Goal: Task Accomplishment & Management: Manage account settings

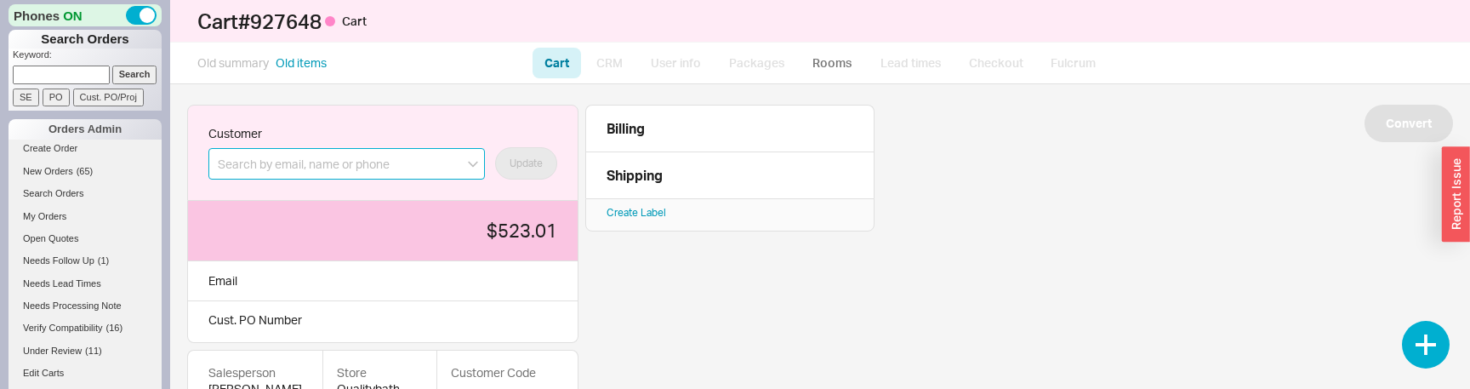
click at [293, 174] on input at bounding box center [346, 163] width 276 height 31
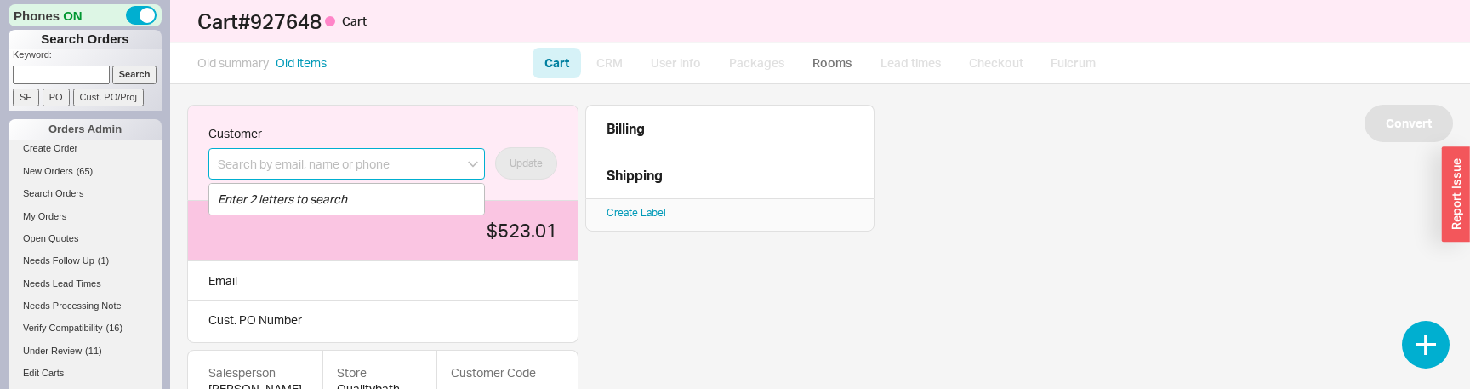
type input "i"
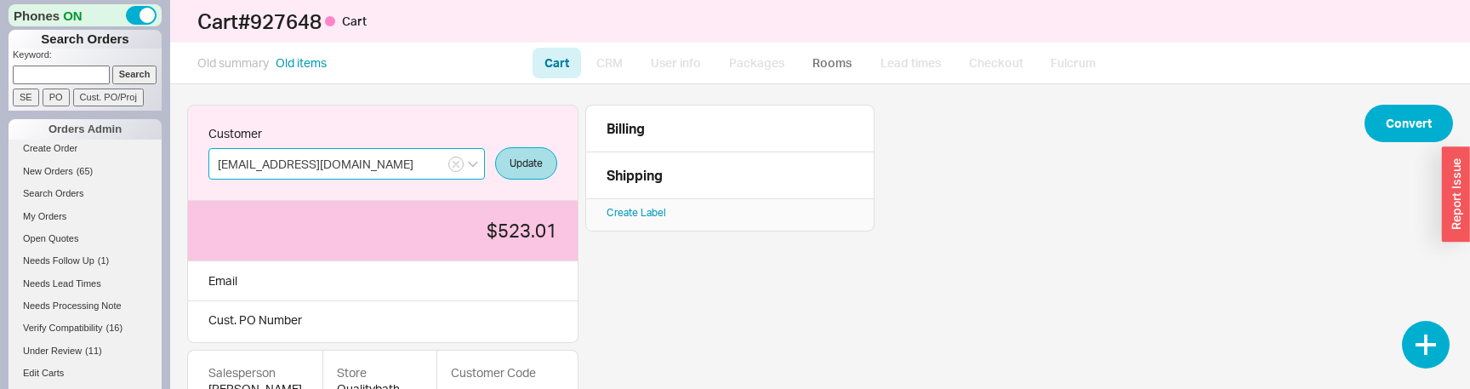
type input "michalt@qualityb.com"
click at [495, 147] on button "Update" at bounding box center [526, 163] width 62 height 32
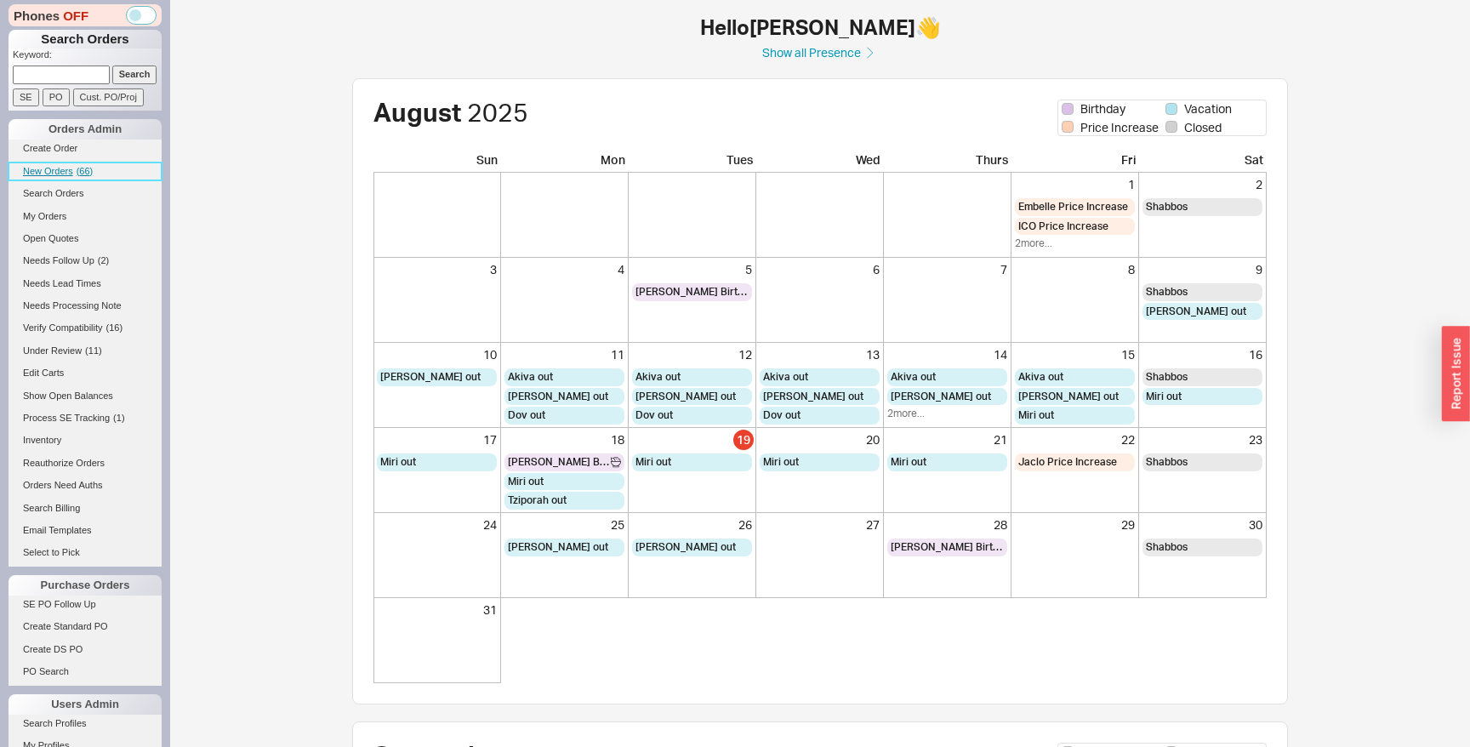
click at [79, 171] on span "( 66 )" at bounding box center [85, 171] width 17 height 10
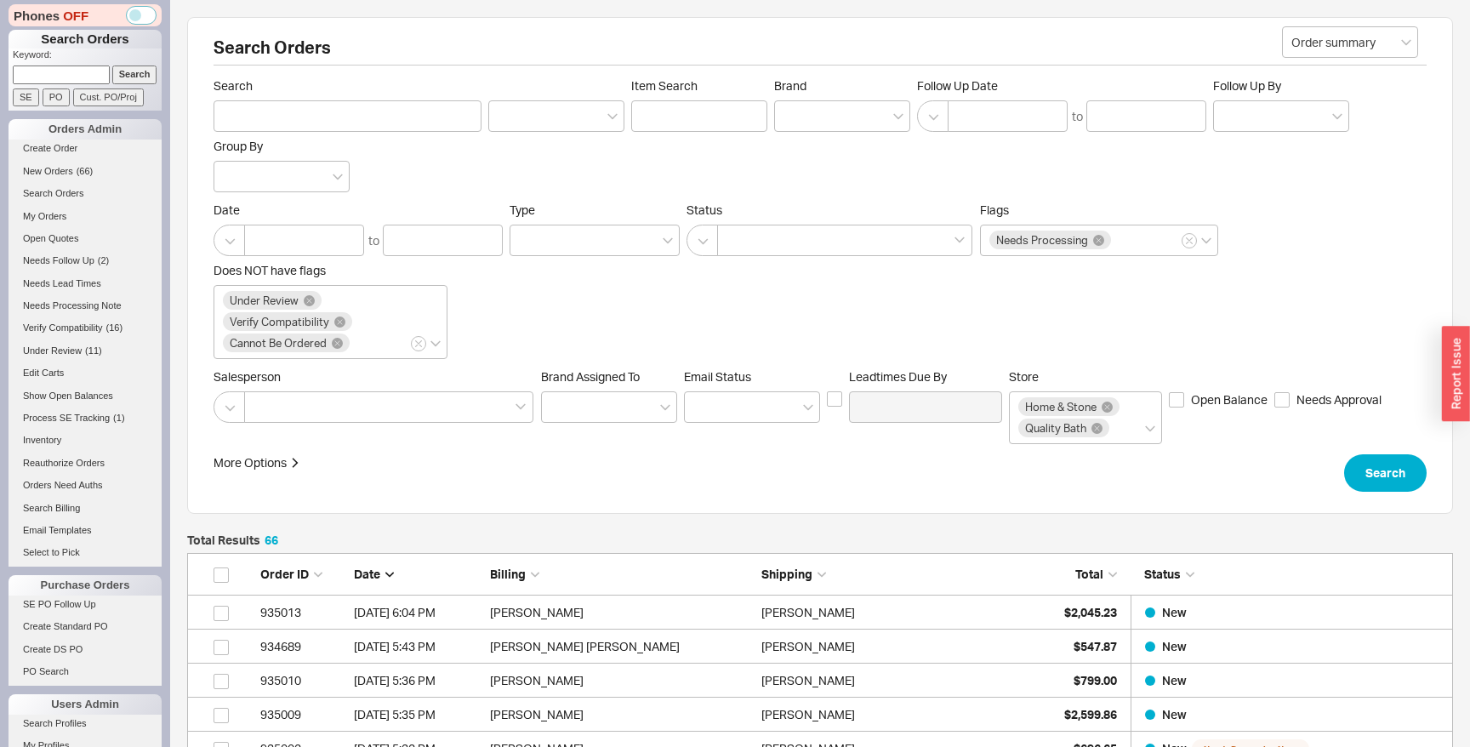
scroll to position [2322, 1266]
click at [225, 617] on input "grid" at bounding box center [221, 613] width 15 height 15
checkbox input "true"
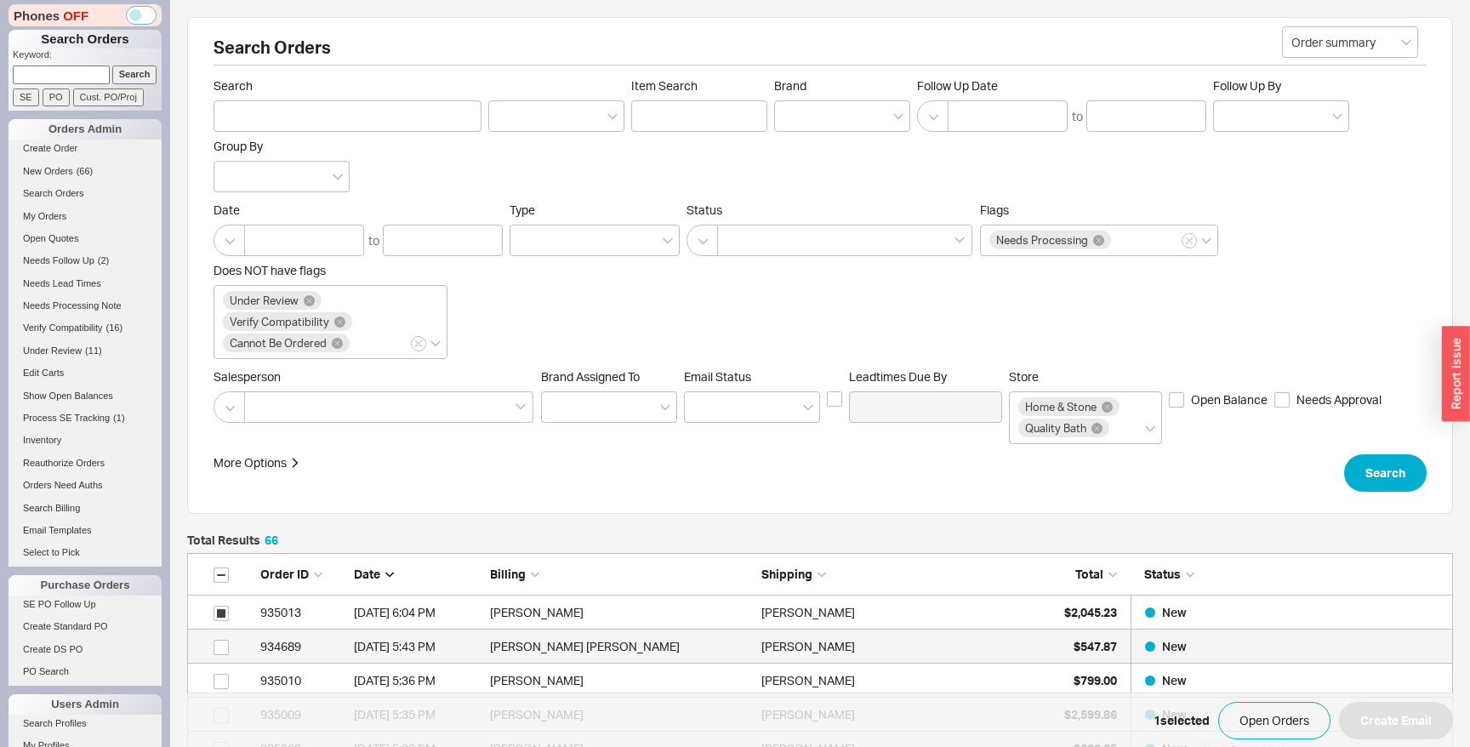
click at [225, 633] on div "grid" at bounding box center [230, 647] width 43 height 34
click at [225, 646] on input "grid" at bounding box center [221, 647] width 15 height 15
checkbox input "true"
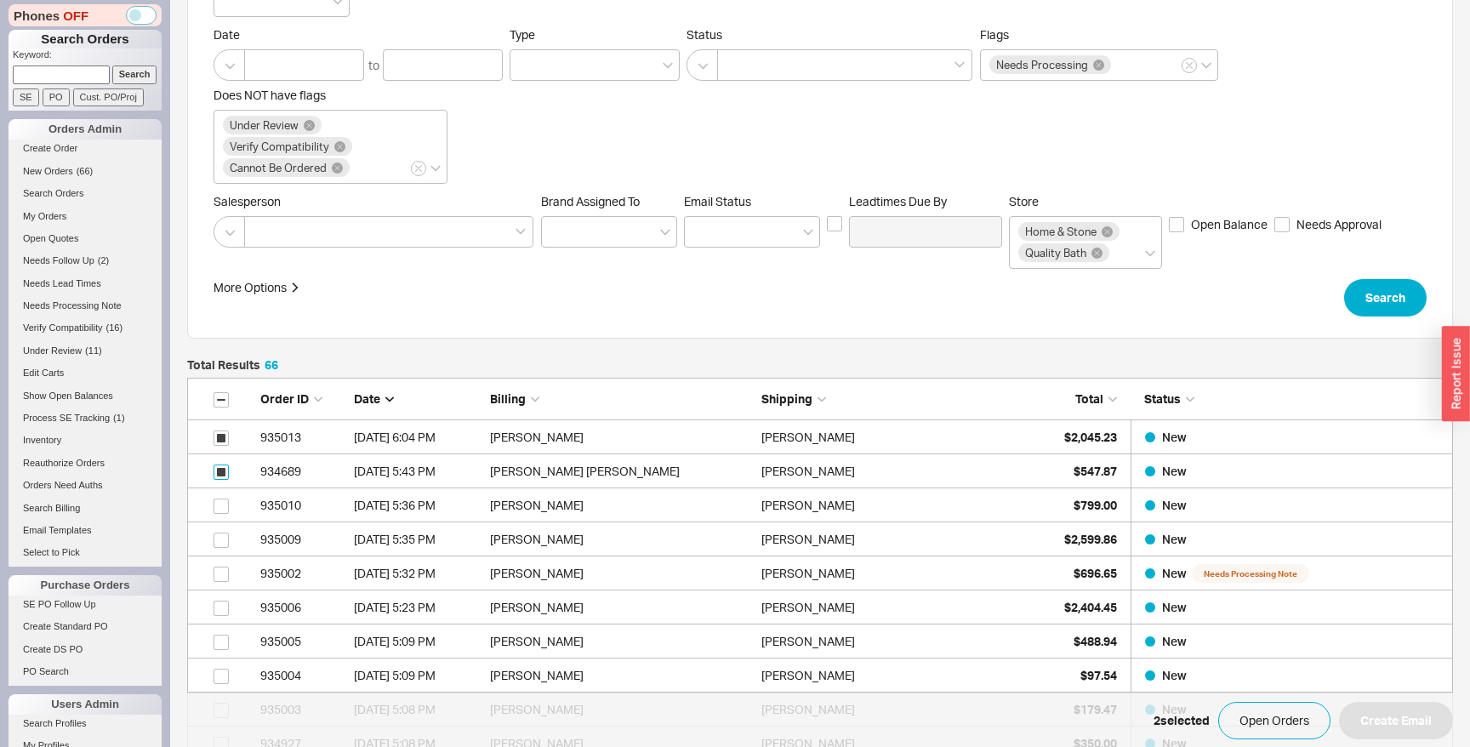
scroll to position [180, 0]
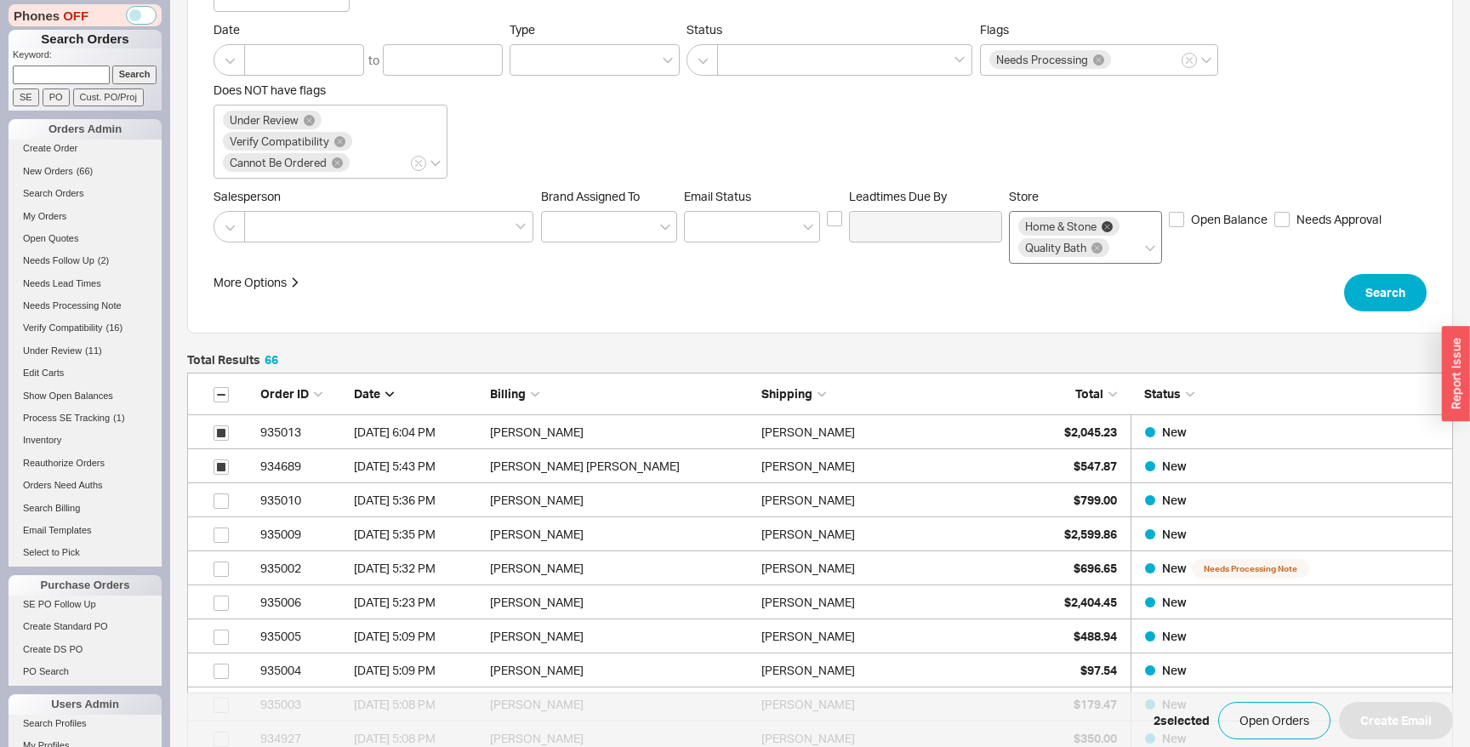
click at [1108, 226] on icon at bounding box center [1106, 226] width 5 height 5
click at [1112, 238] on input "Store Home & Stone Quality Bath" at bounding box center [1118, 248] width 12 height 20
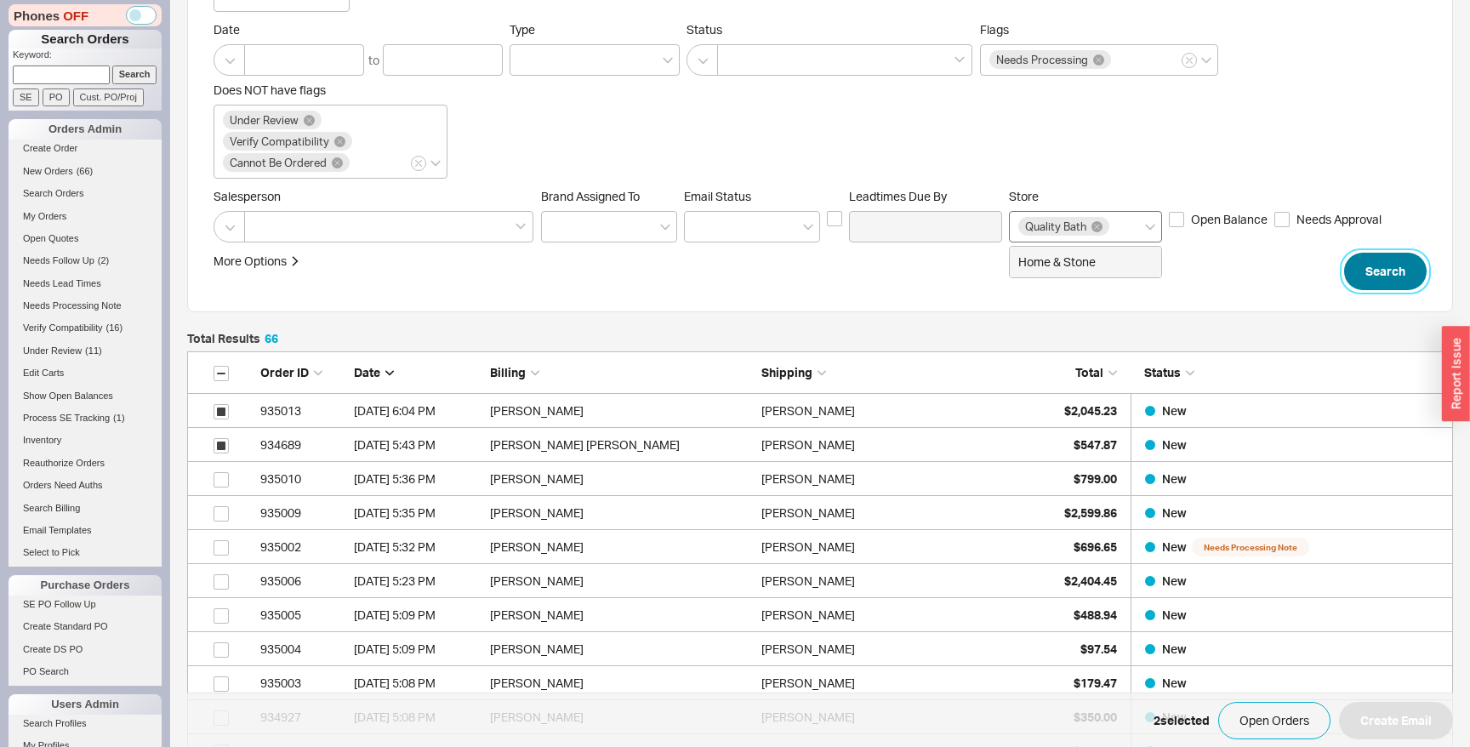
click at [1388, 272] on button "Search" at bounding box center [1385, 271] width 83 height 37
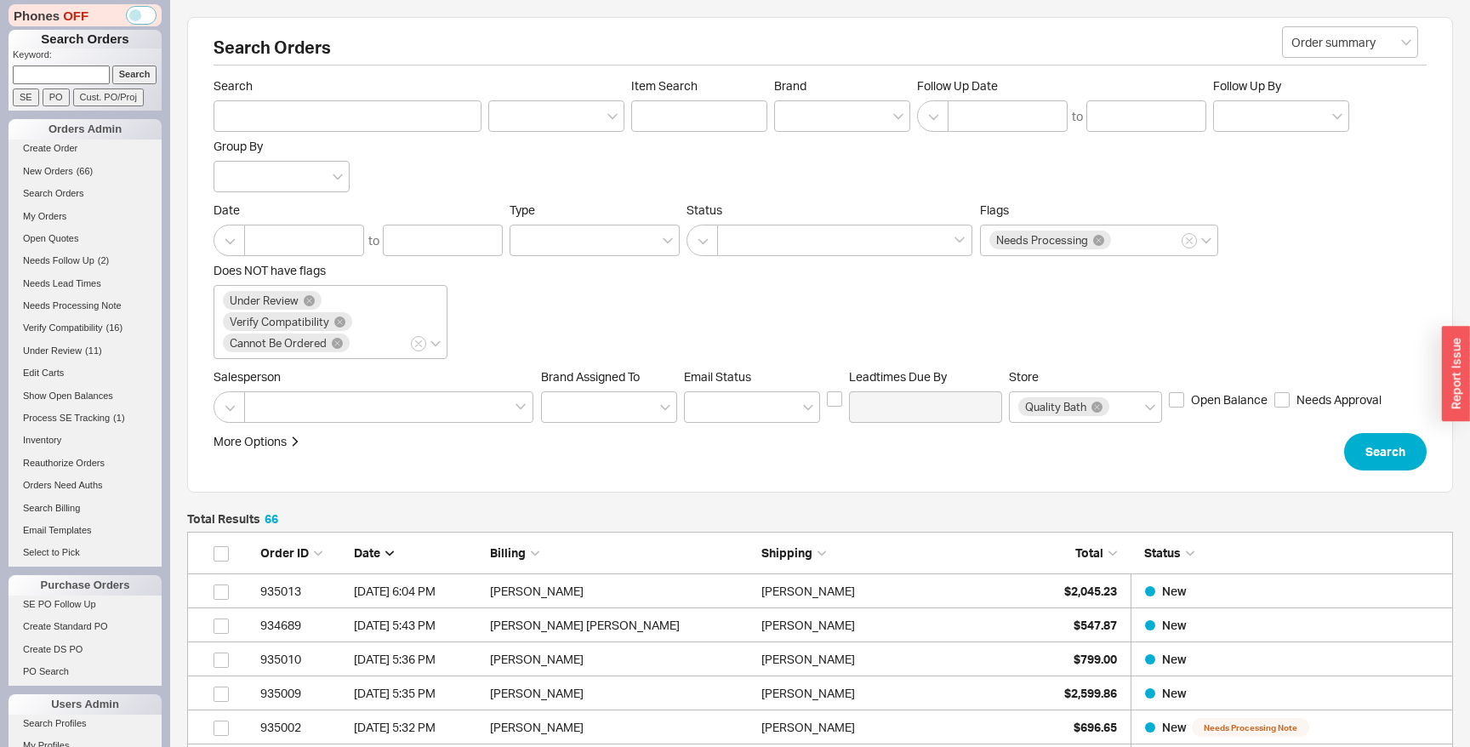
scroll to position [2322, 1266]
click at [223, 584] on span "grid" at bounding box center [219, 591] width 20 height 14
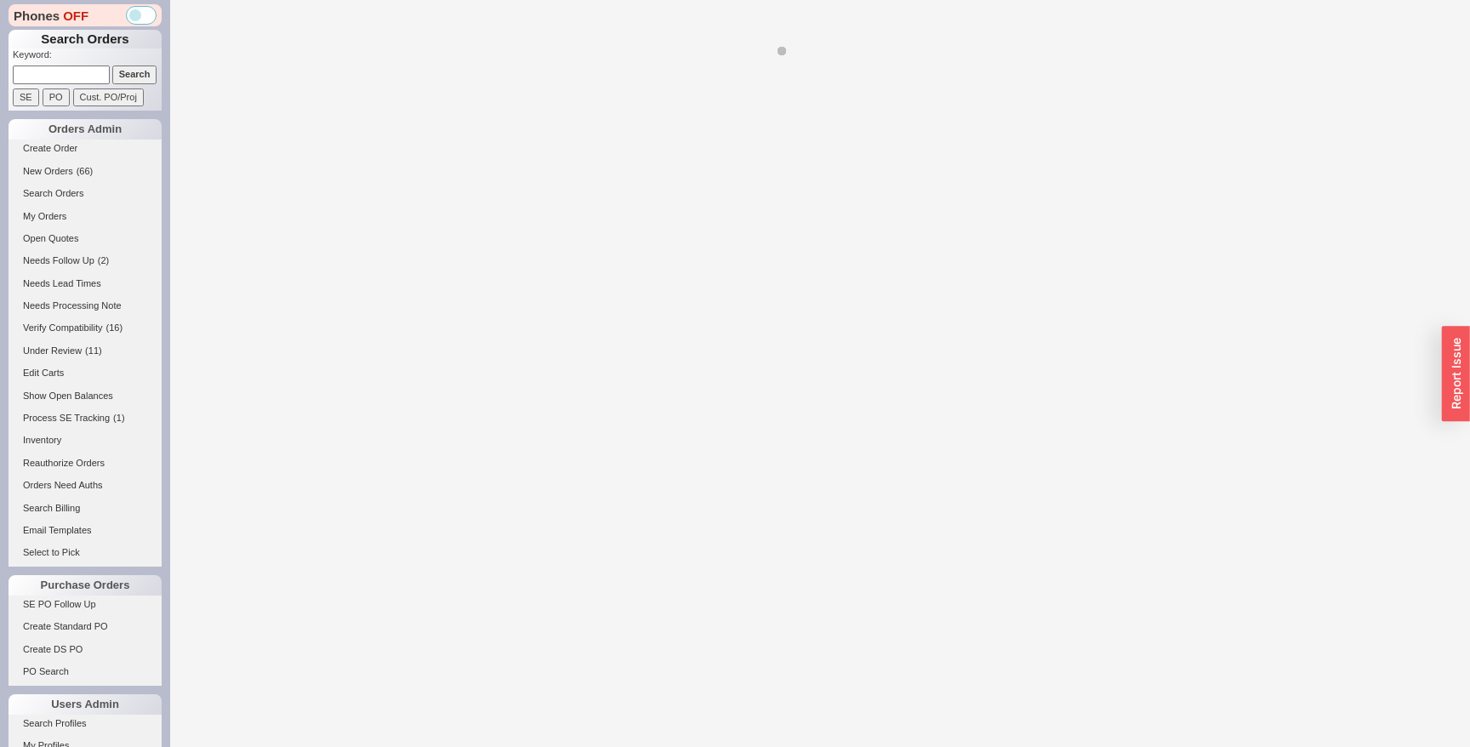
select select "LOW"
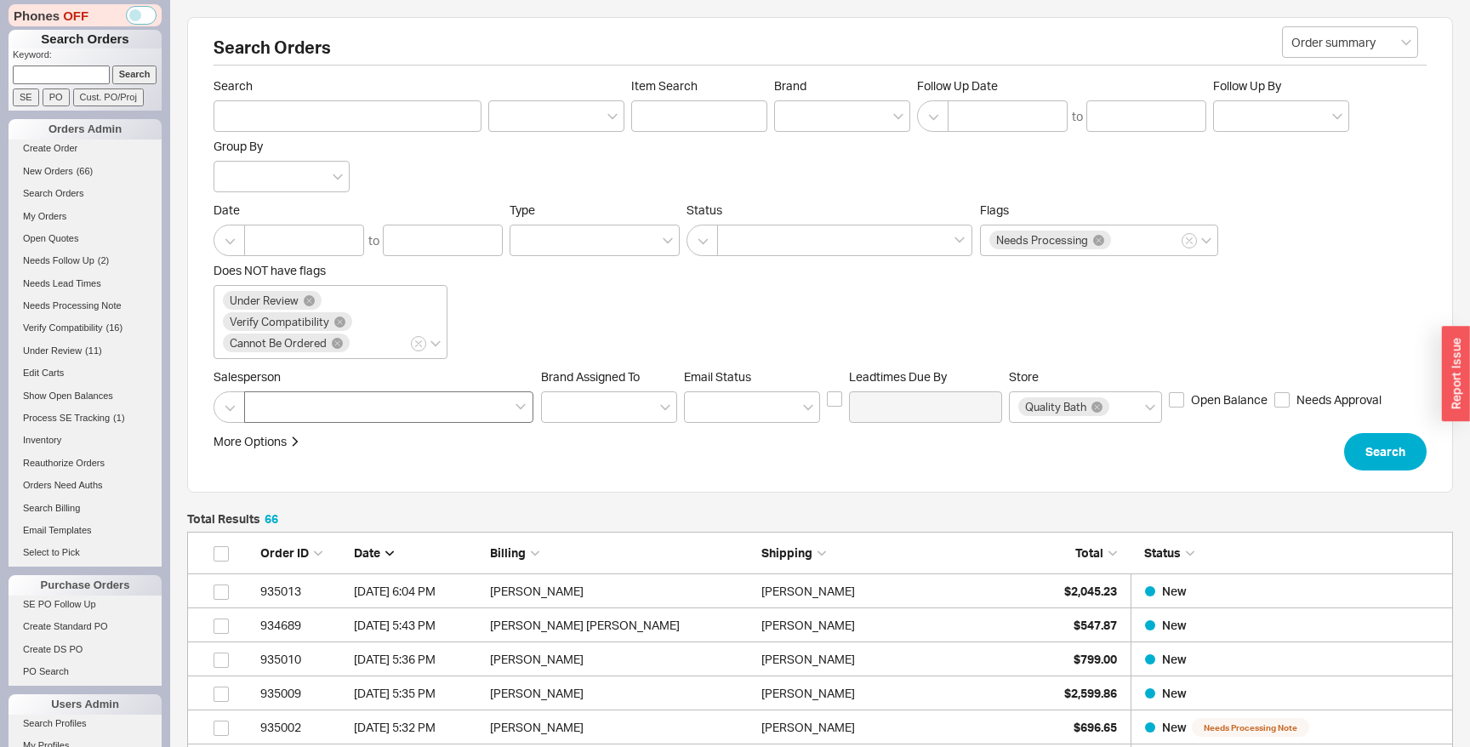
scroll to position [2322, 1266]
click at [216, 595] on input "grid" at bounding box center [221, 591] width 15 height 15
checkbox input "true"
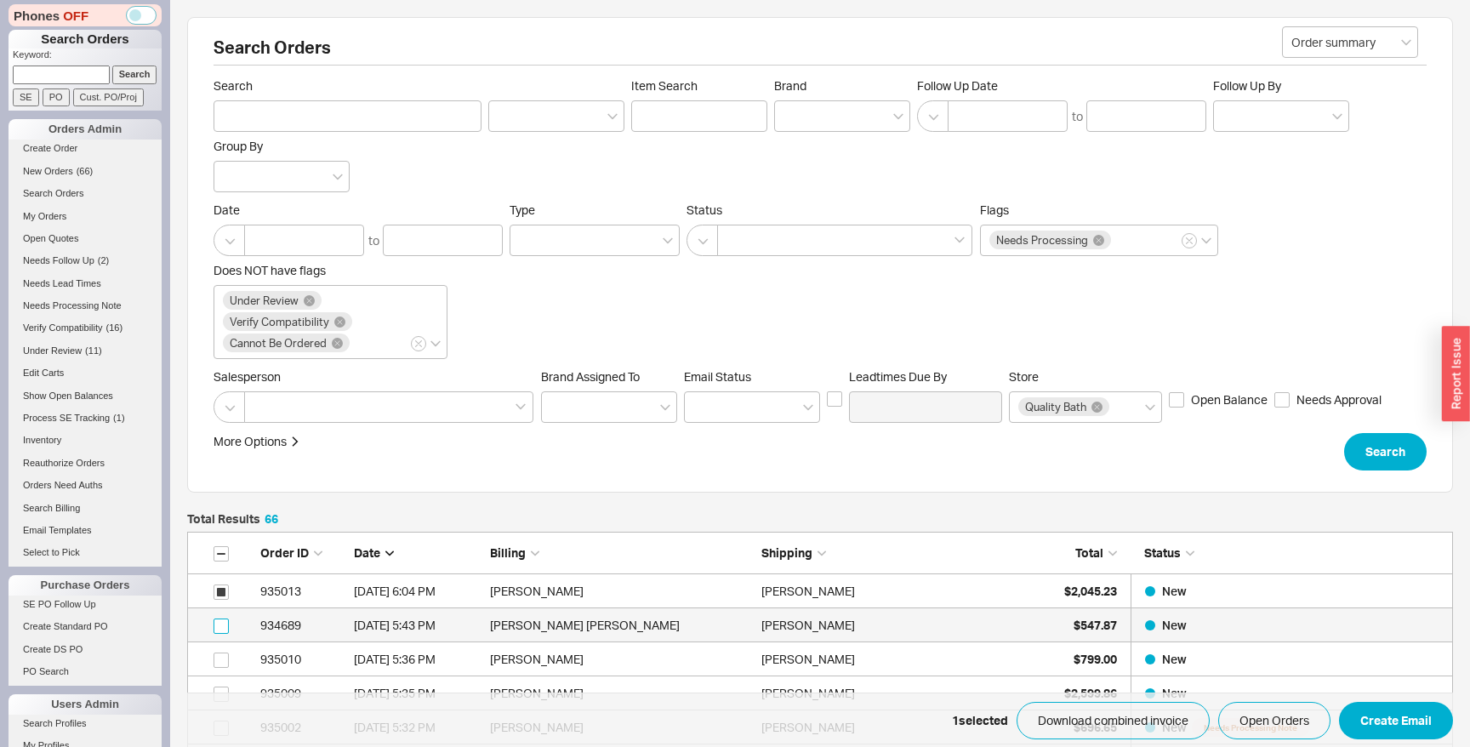
click at [224, 628] on input "grid" at bounding box center [221, 625] width 15 height 15
checkbox input "true"
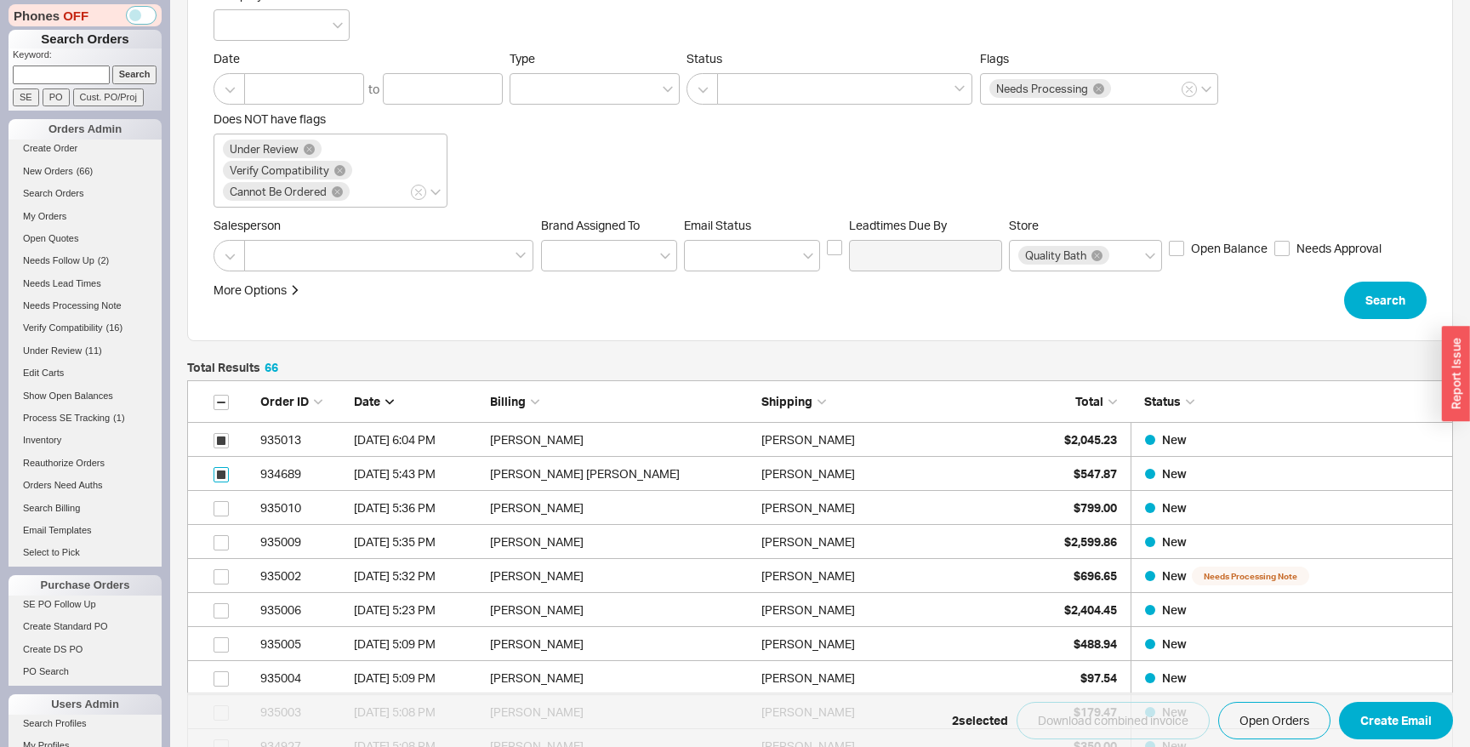
scroll to position [156, 0]
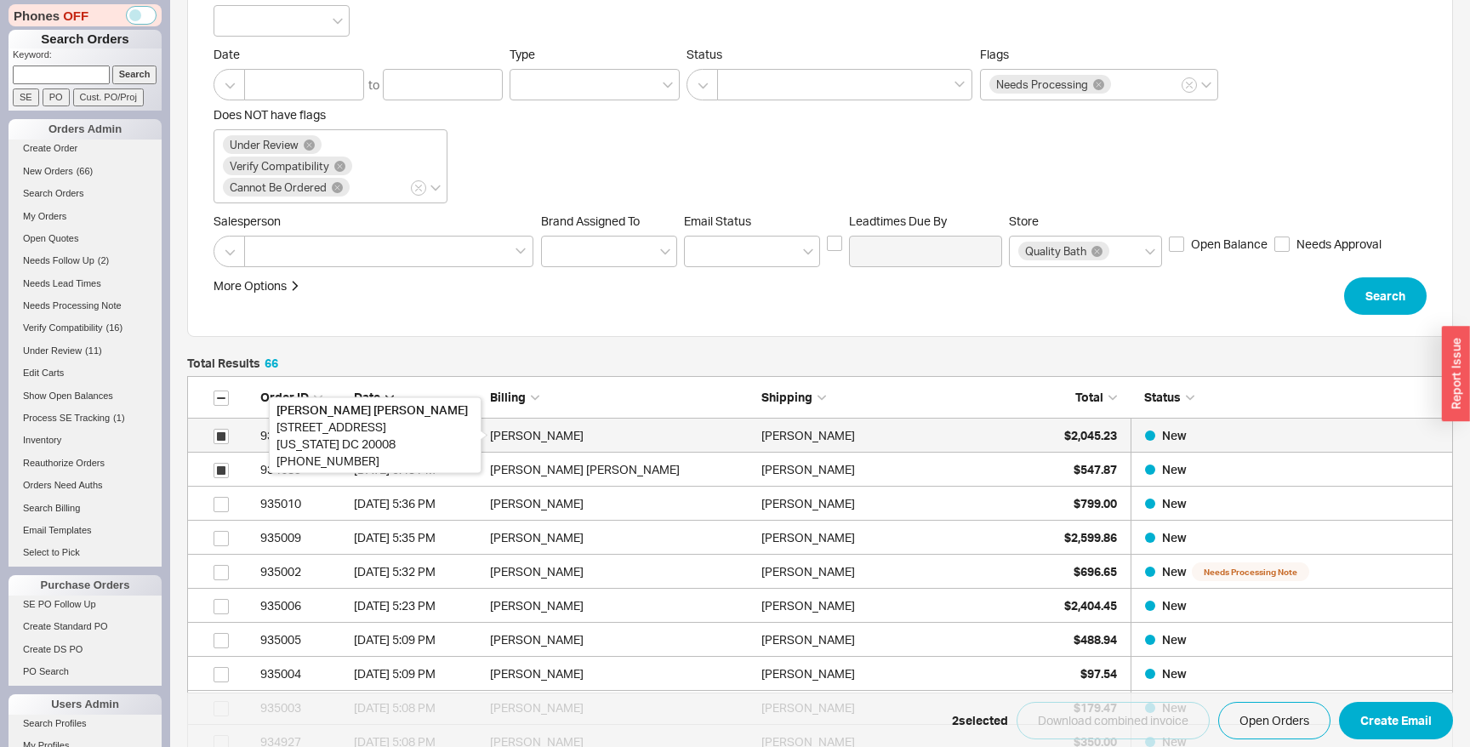
click at [543, 432] on div "[PERSON_NAME]" at bounding box center [621, 436] width 263 height 34
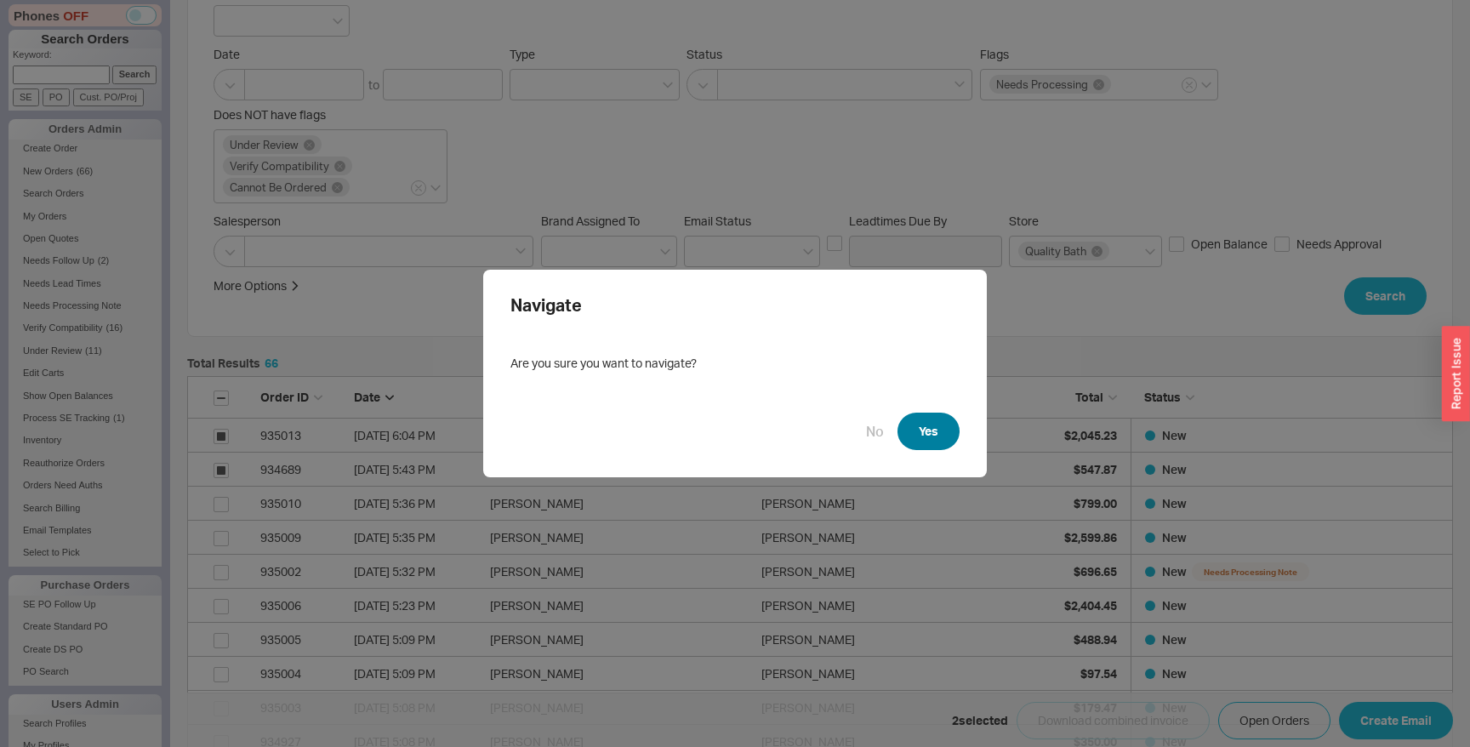
click at [916, 425] on button "Yes" at bounding box center [929, 431] width 62 height 37
select select "LOW"
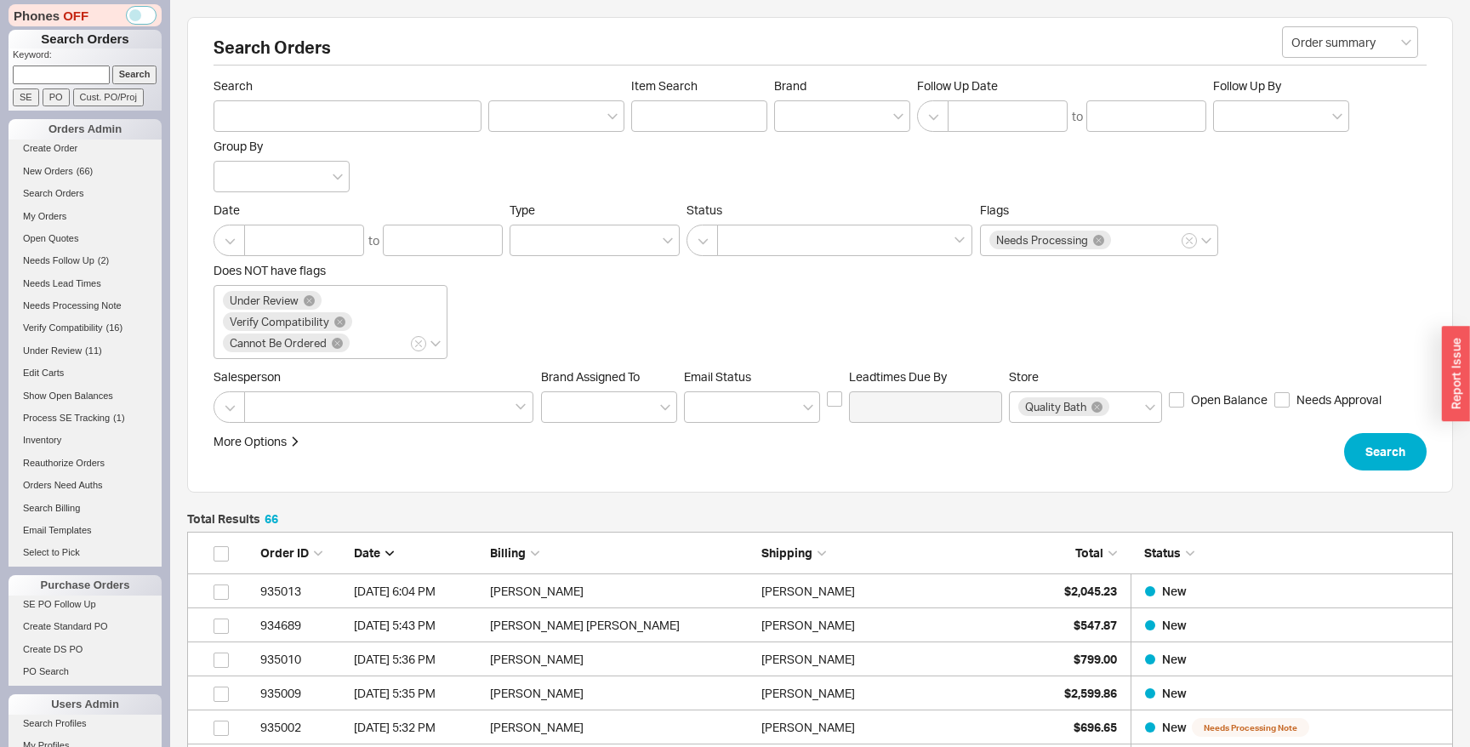
scroll to position [2322, 1266]
click at [1101, 411] on div "Quality Bath" at bounding box center [1063, 406] width 91 height 19
click at [1112, 411] on input "Store Quality Bath" at bounding box center [1118, 407] width 12 height 20
click at [1097, 436] on div "Home & Stone" at bounding box center [1085, 442] width 151 height 31
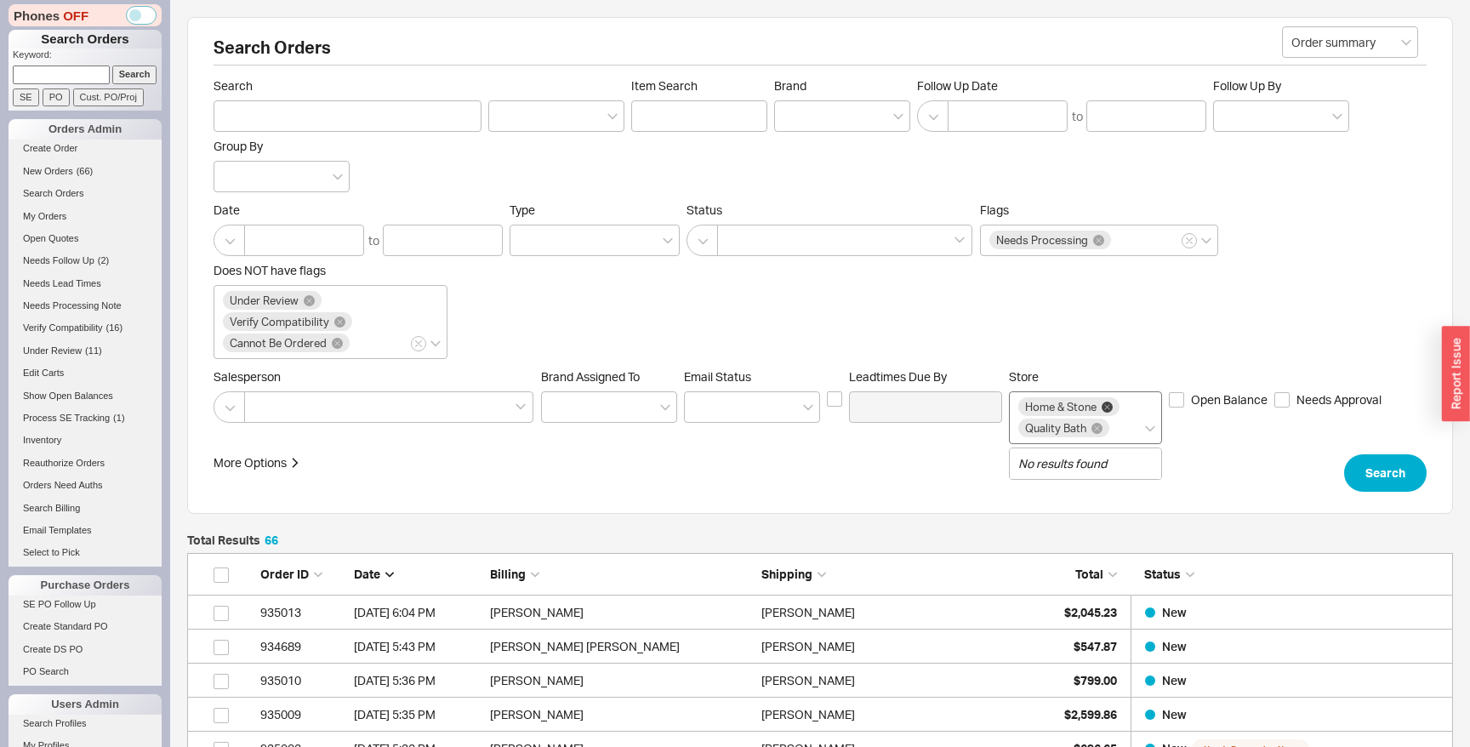
click at [1111, 407] on icon at bounding box center [1107, 407] width 11 height 11
click at [1112, 419] on input "Store Home & Stone Quality Bath No results found" at bounding box center [1118, 429] width 12 height 20
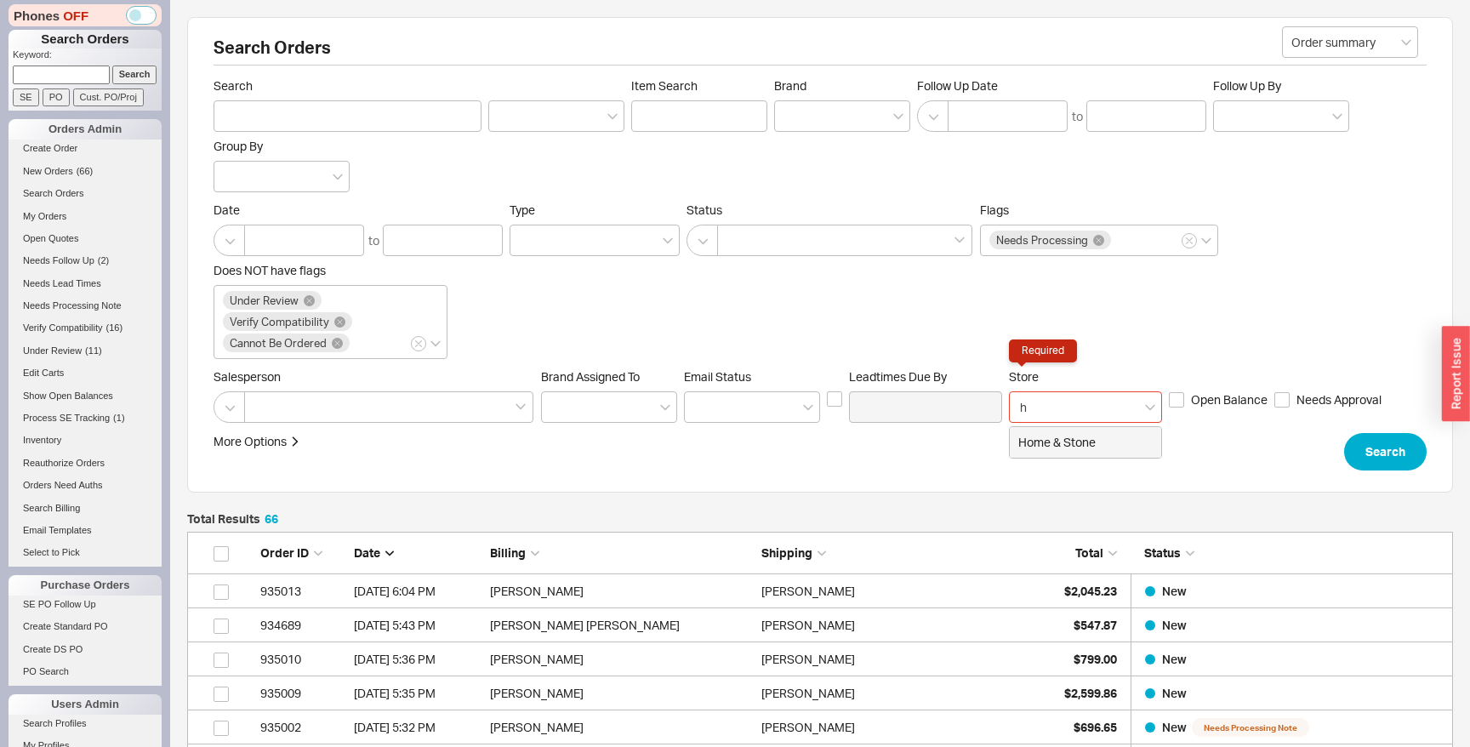
type input "ho"
click button "Search" at bounding box center [1385, 451] width 83 height 37
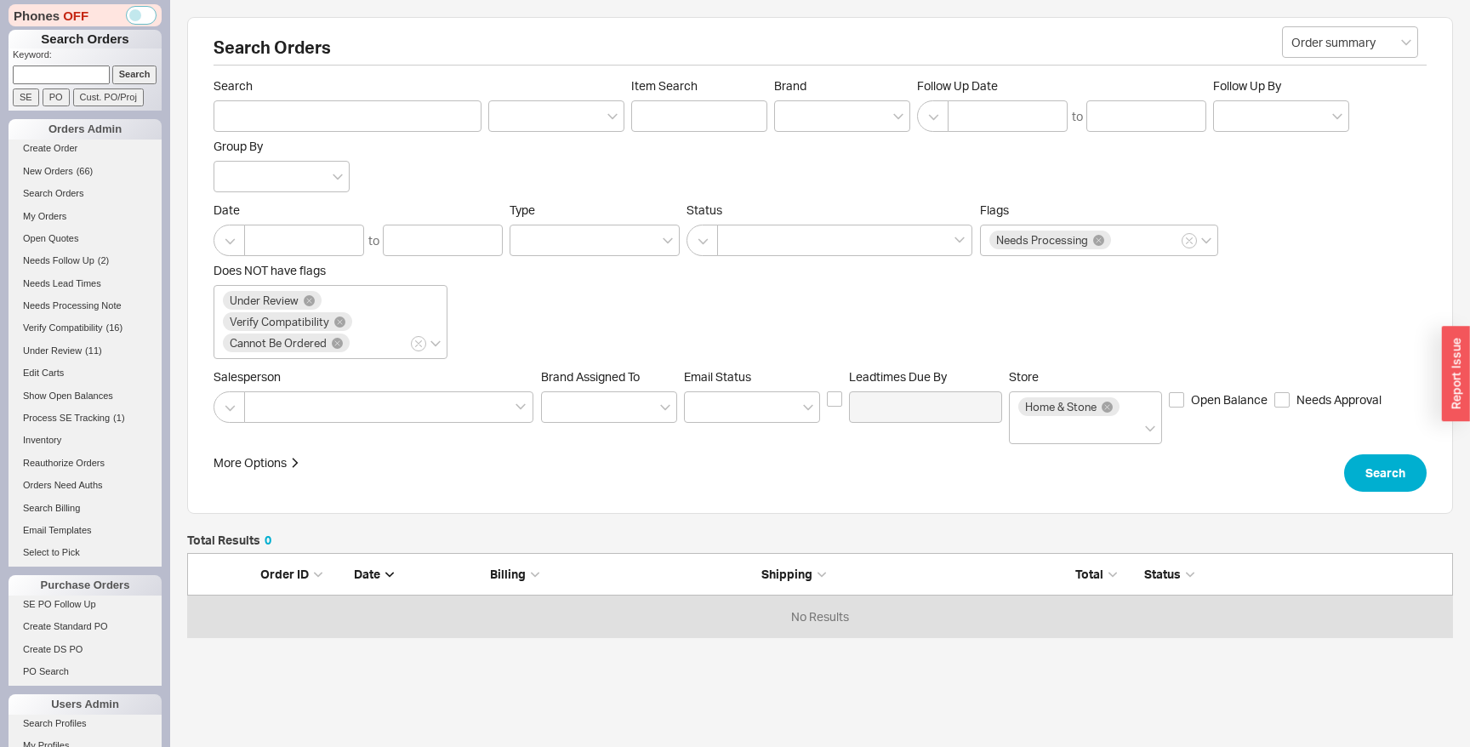
scroll to position [84, 1266]
click at [60, 202] on link "Search Orders" at bounding box center [85, 194] width 153 height 18
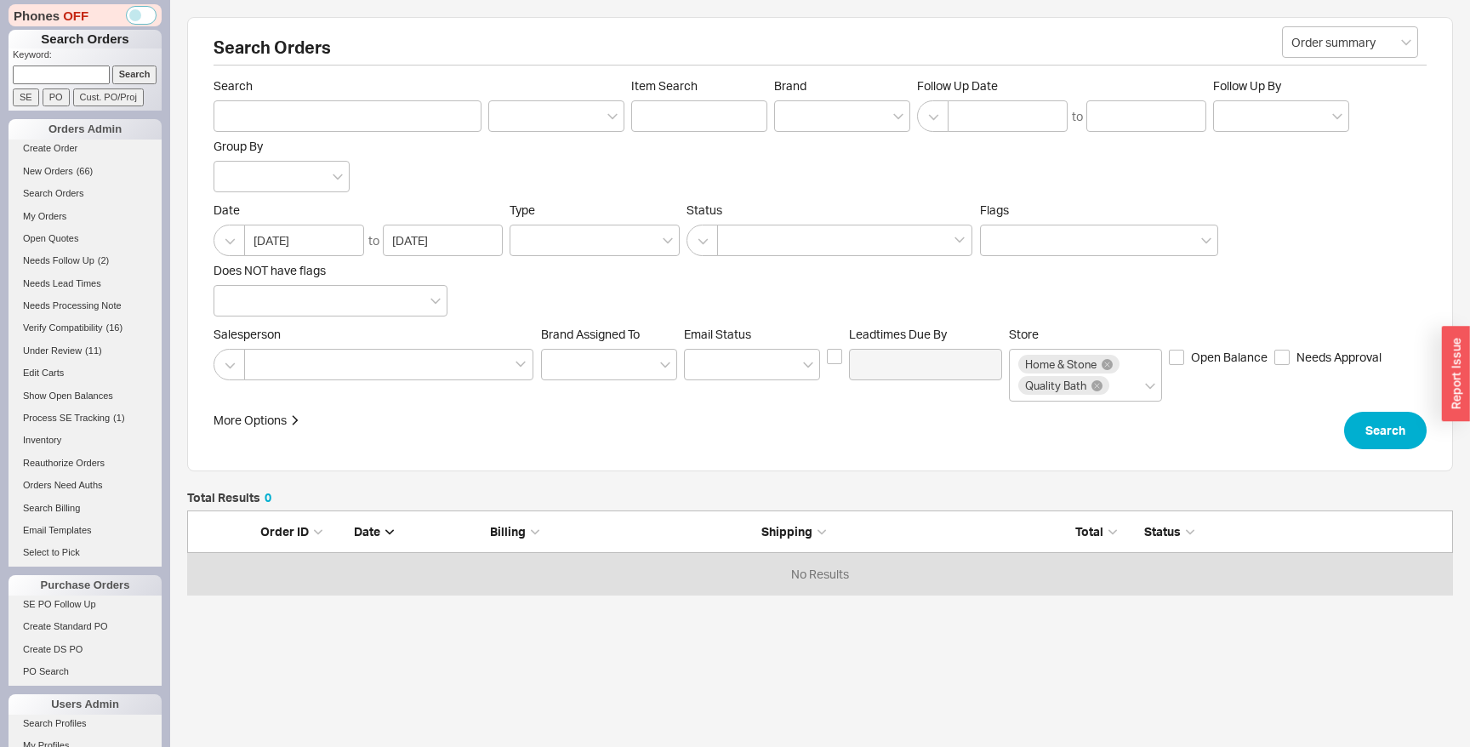
scroll to position [84, 1266]
click at [1098, 386] on icon at bounding box center [1096, 385] width 11 height 11
click at [1112, 386] on input "Store Home & Stone Quality Bath" at bounding box center [1118, 386] width 12 height 20
click at [1370, 435] on button "Search" at bounding box center [1385, 430] width 83 height 37
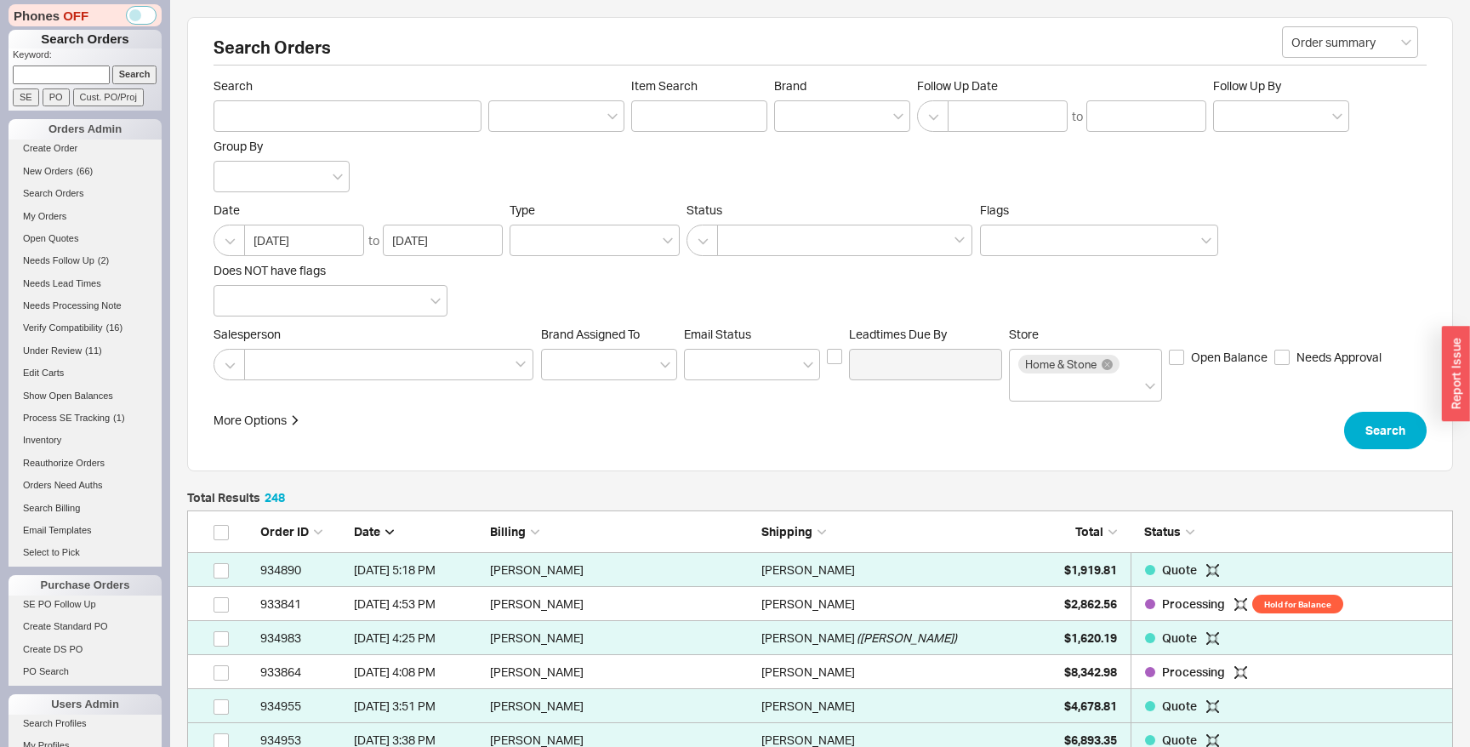
scroll to position [8516, 1266]
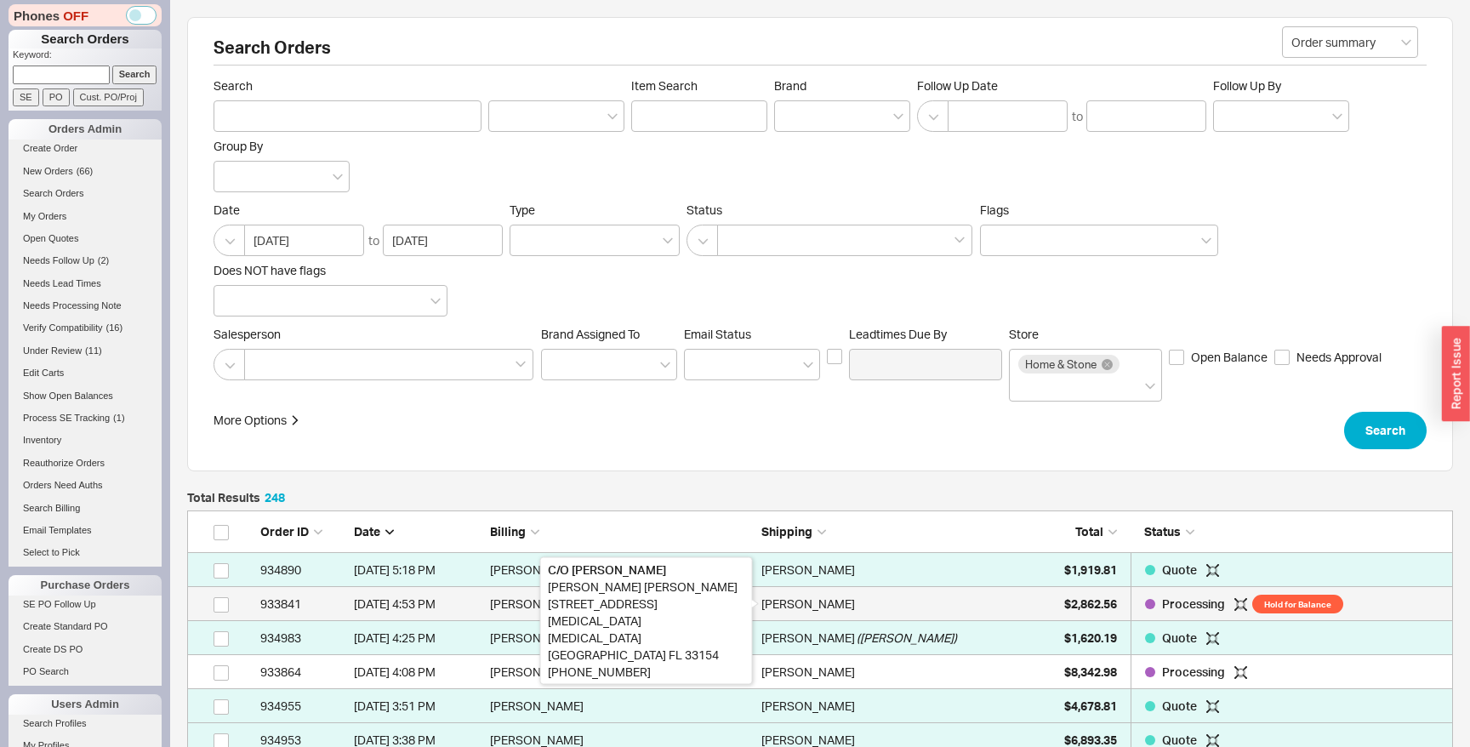
click at [802, 591] on div "[PERSON_NAME]" at bounding box center [808, 604] width 94 height 34
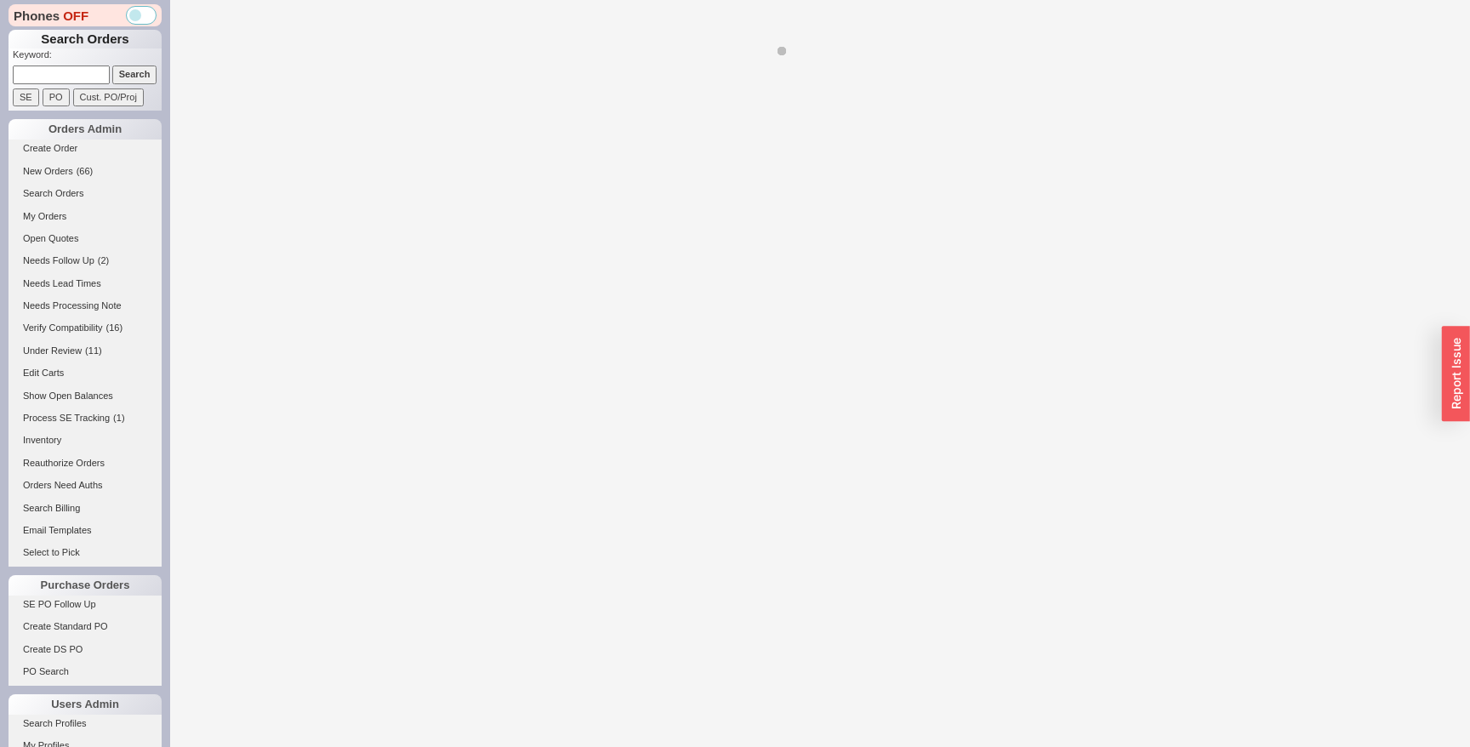
select select "LOW"
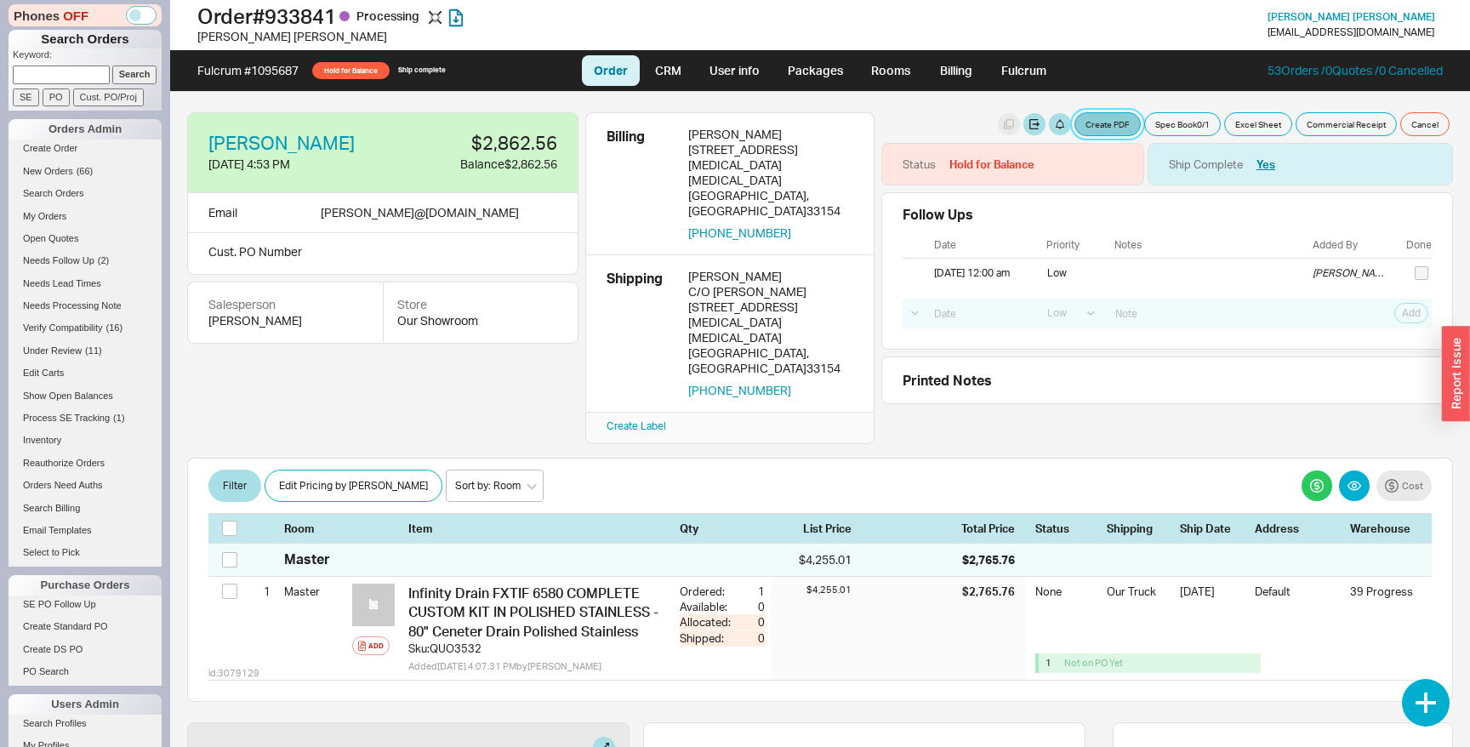
click at [1126, 120] on button "Create PDF" at bounding box center [1107, 124] width 66 height 24
select select "71305620"
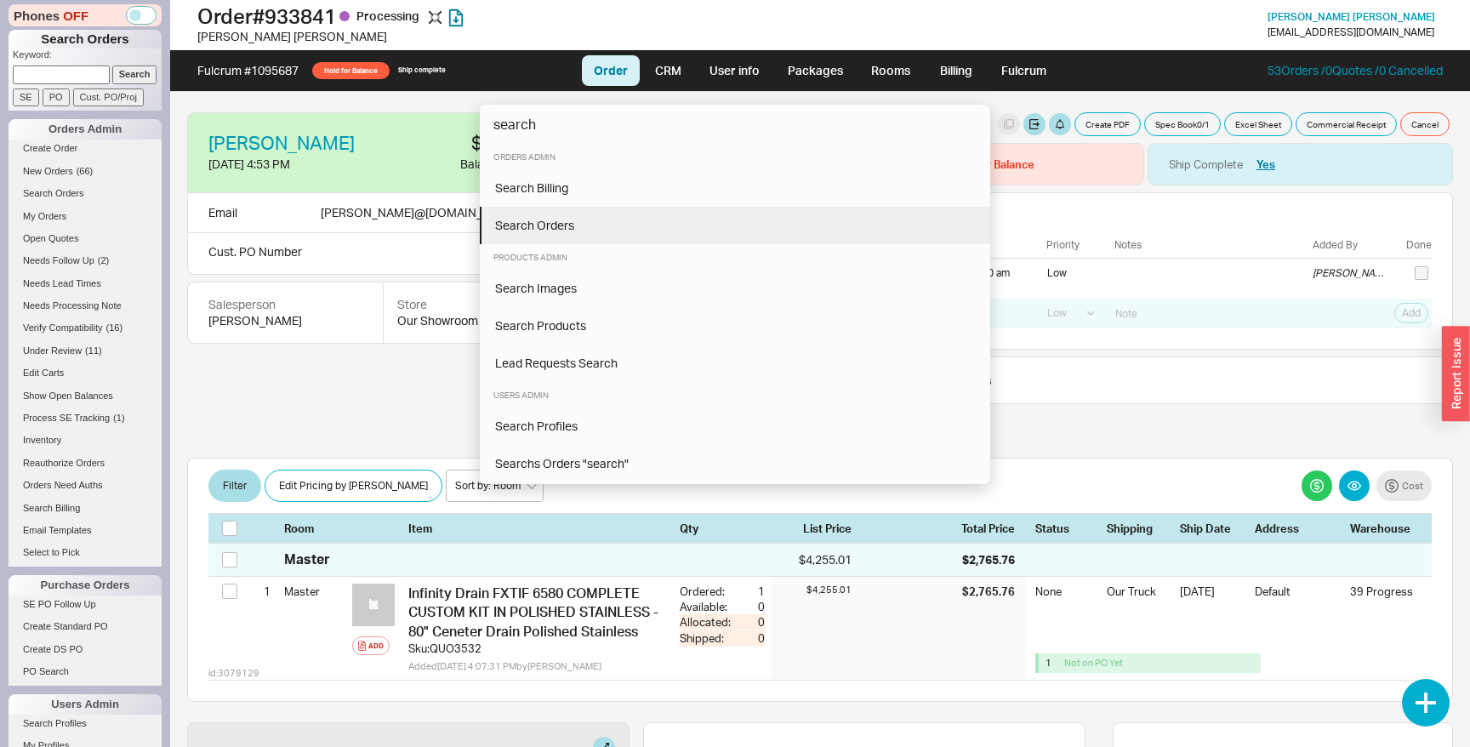
type input "search"
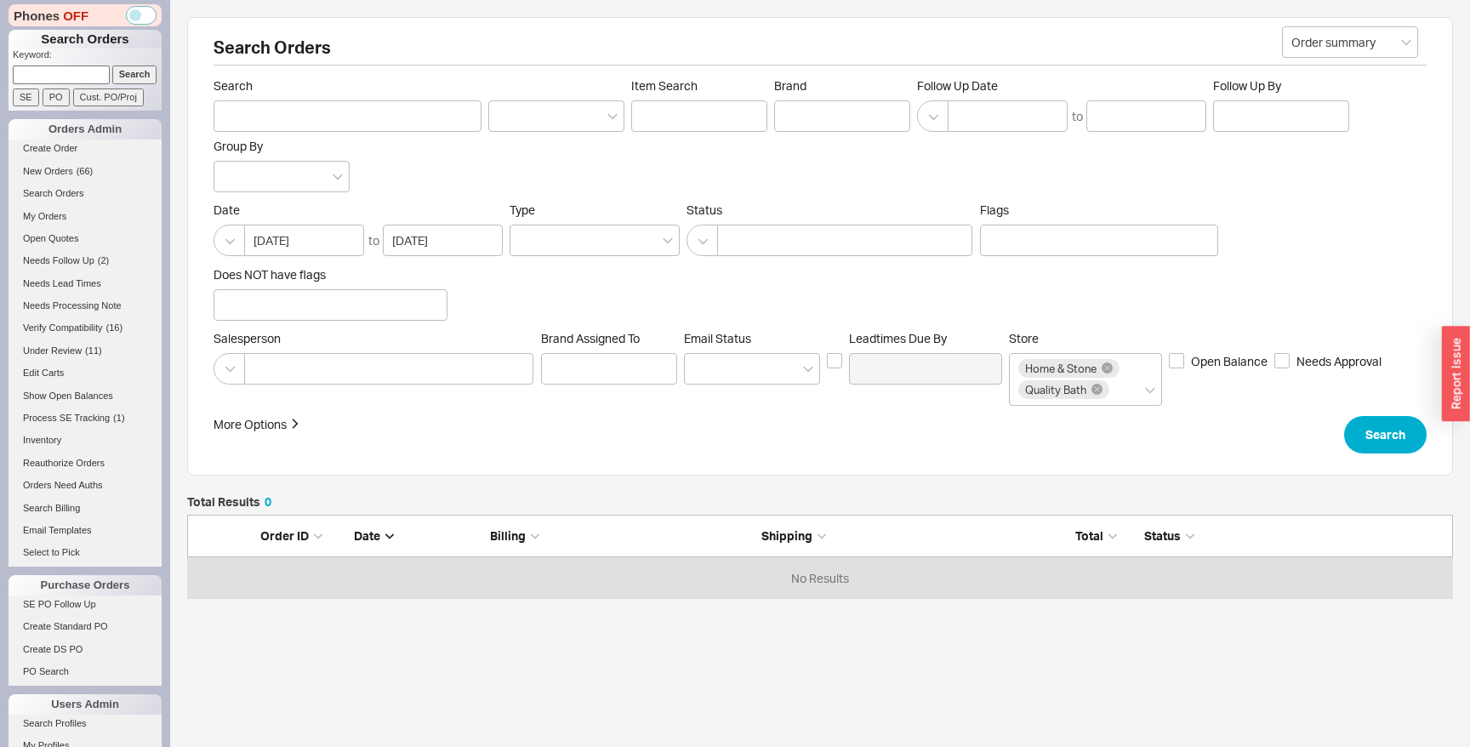
scroll to position [84, 1266]
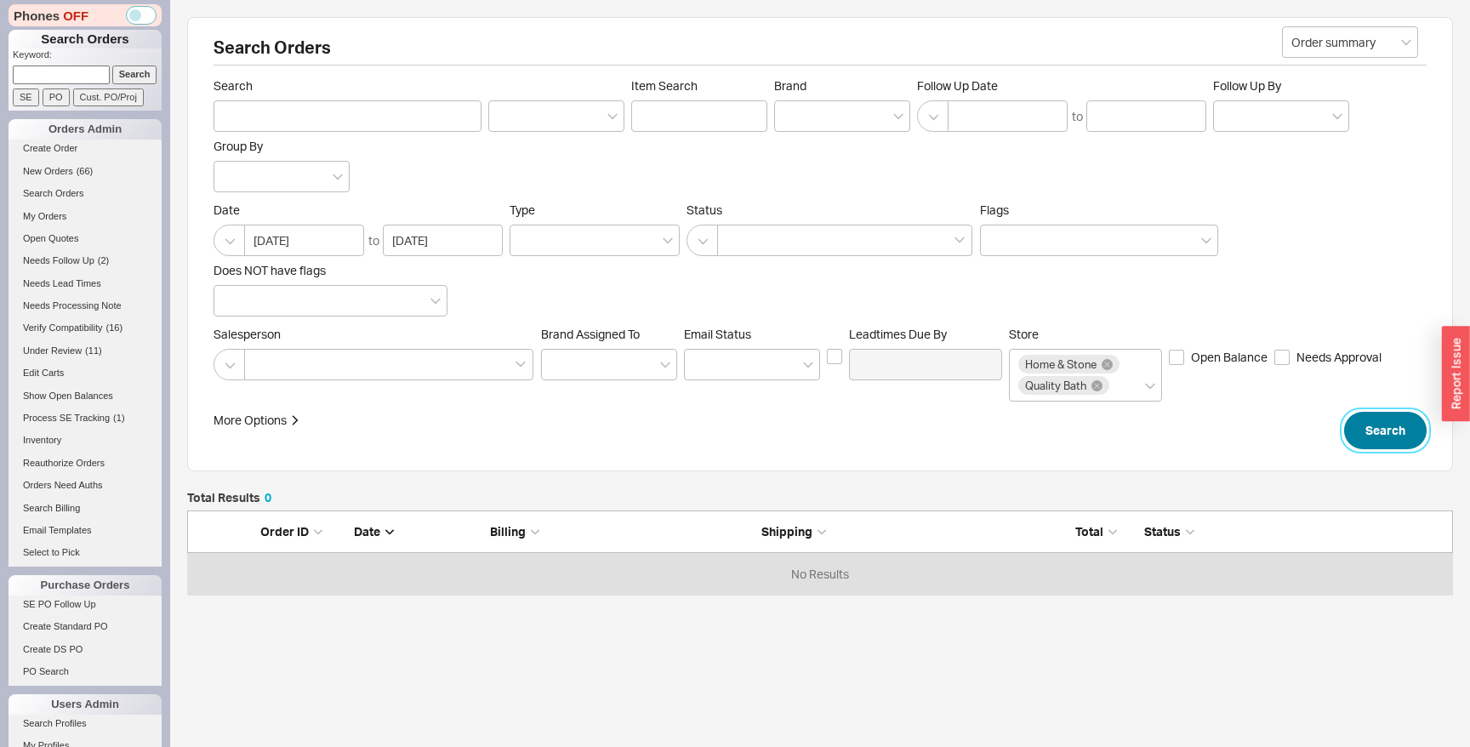
click at [1401, 438] on button "Search" at bounding box center [1385, 430] width 83 height 37
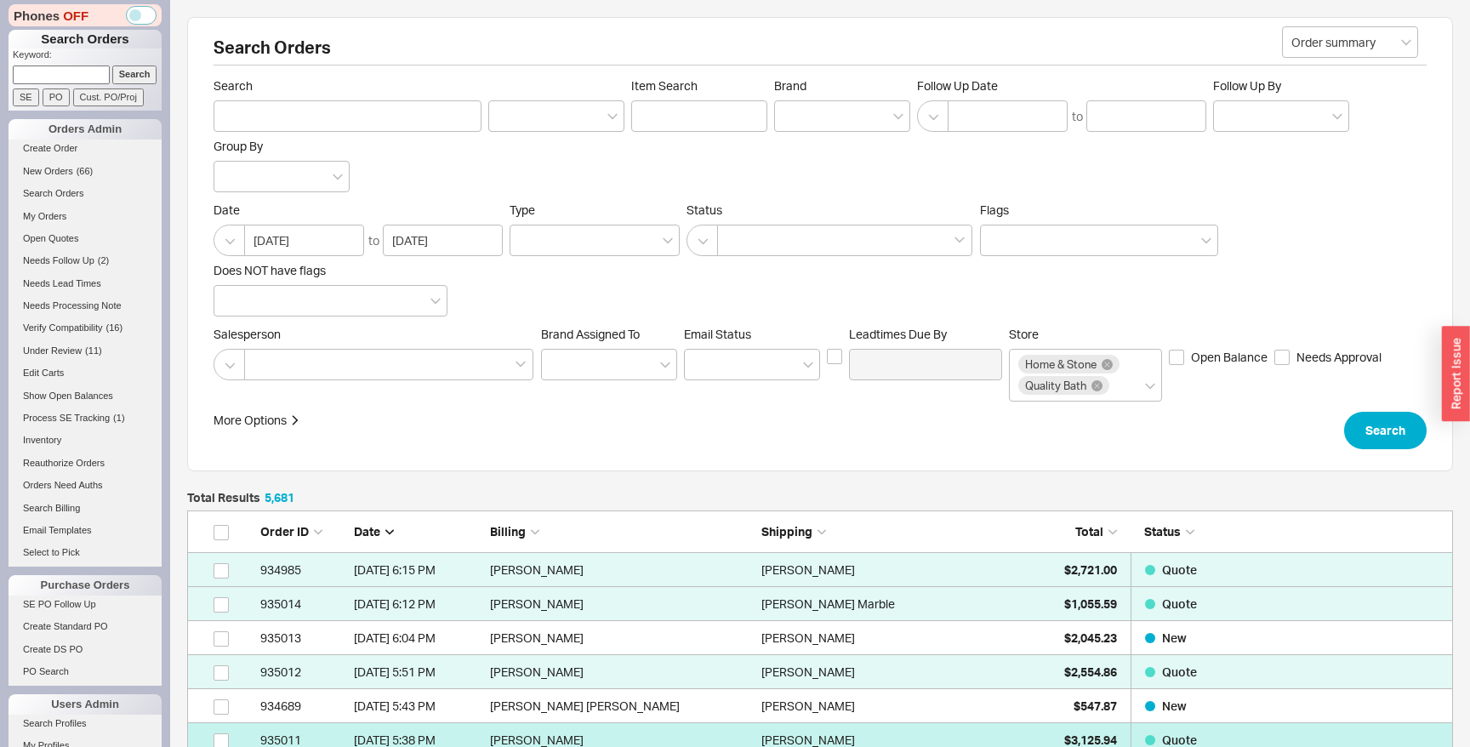
scroll to position [193396, 1266]
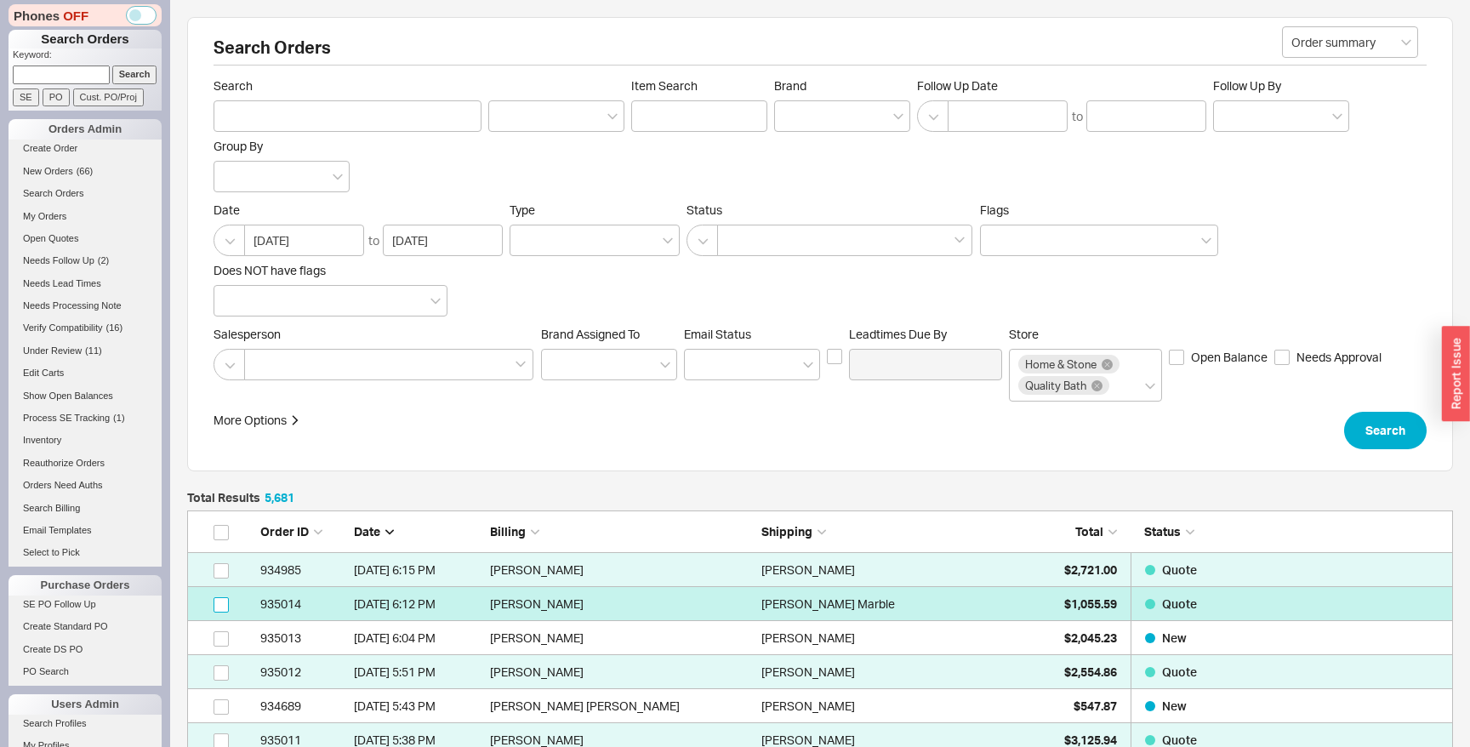
click at [219, 607] on input "grid" at bounding box center [221, 604] width 15 height 15
checkbox input "true"
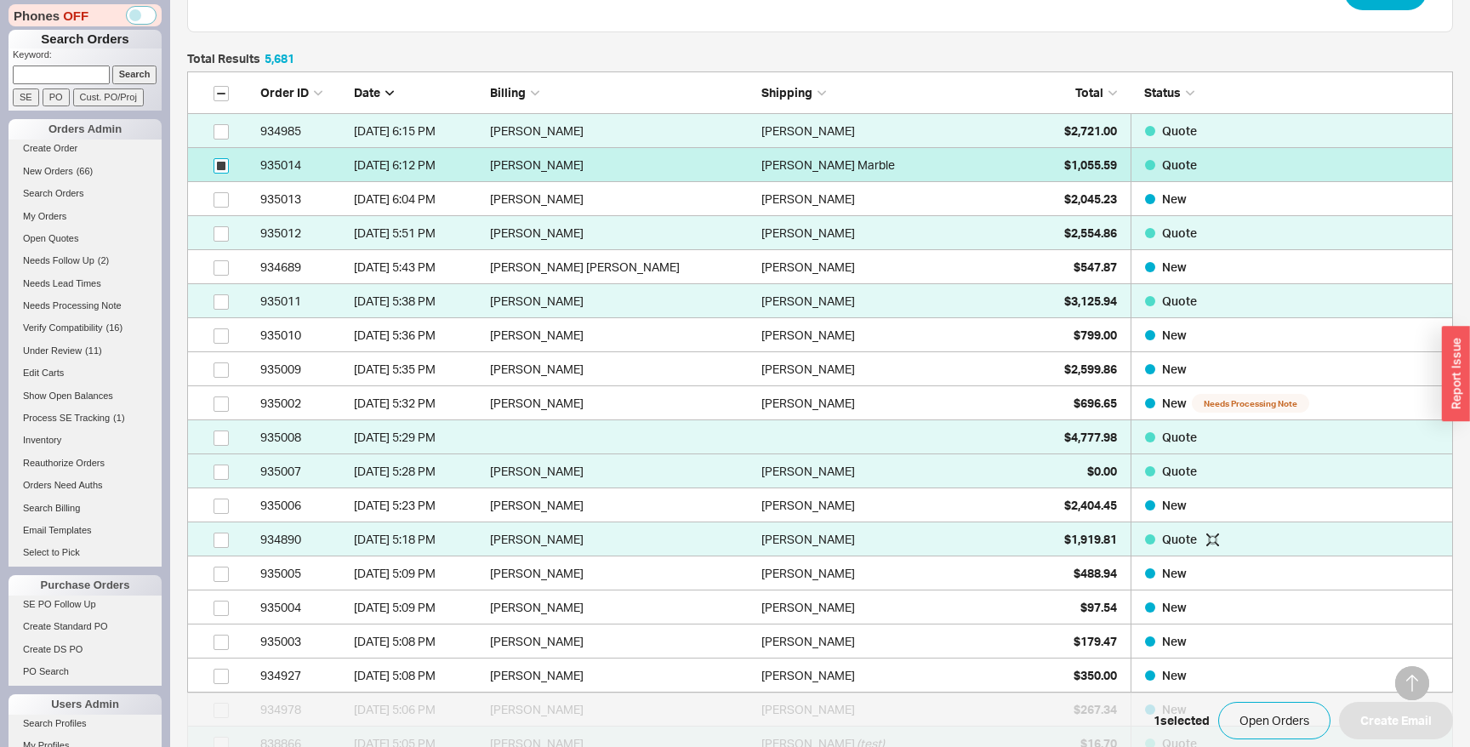
scroll to position [442, 0]
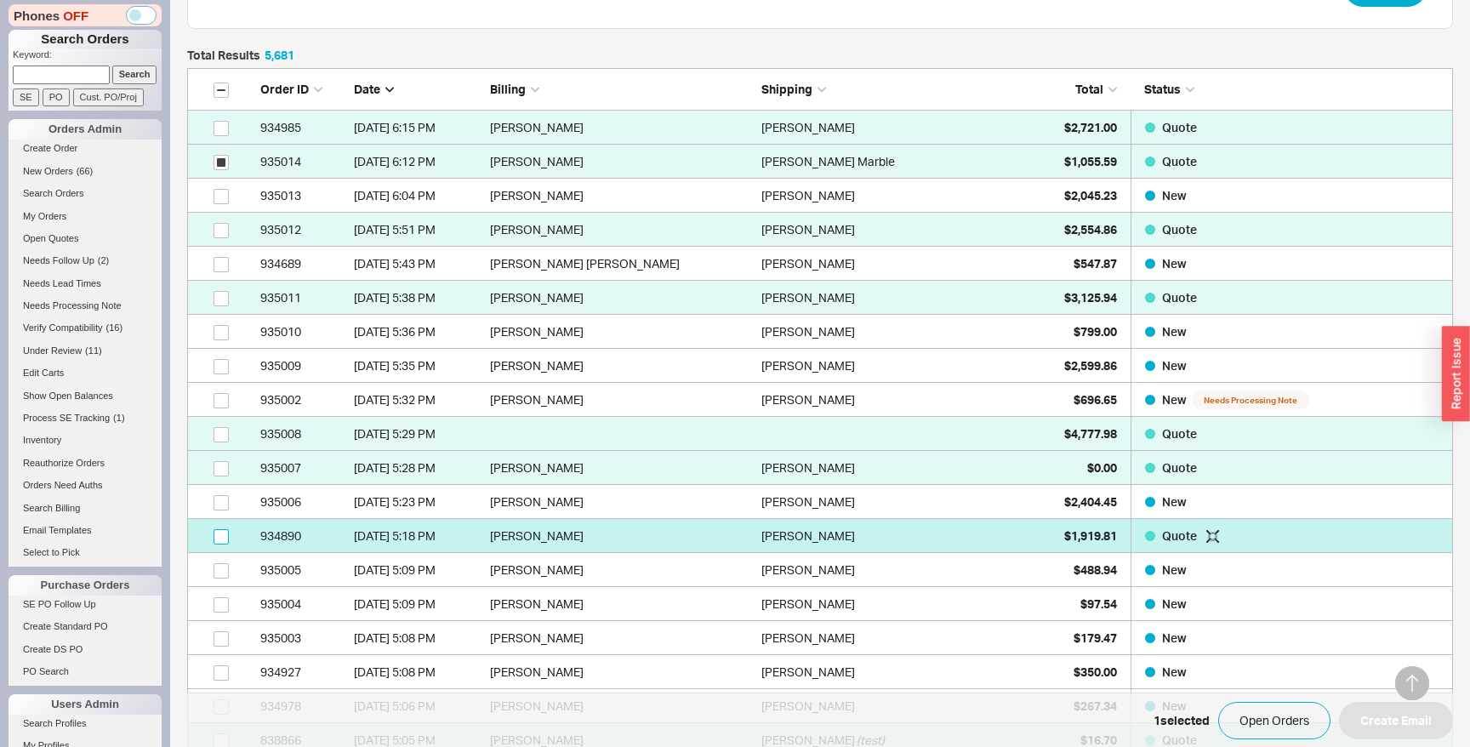
click at [214, 540] on input "grid" at bounding box center [221, 536] width 15 height 15
checkbox input "true"
